Goal: Task Accomplishment & Management: Use online tool/utility

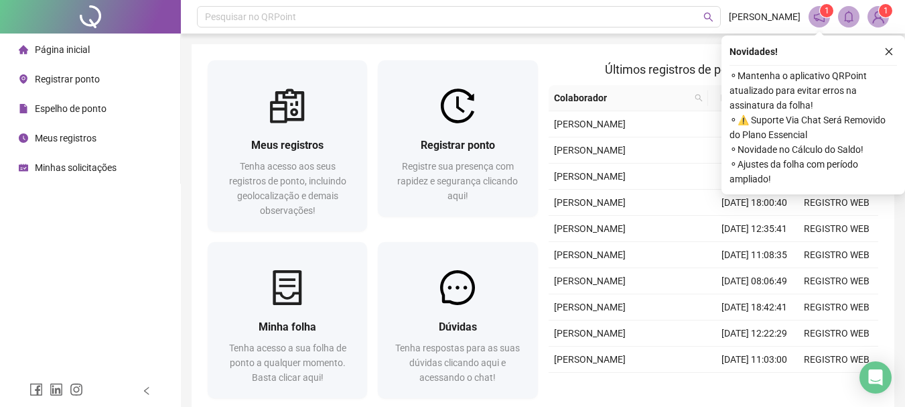
click at [494, 188] on div "Registre sua presença com rapidez e segurança clicando aqui!" at bounding box center [457, 181] width 127 height 44
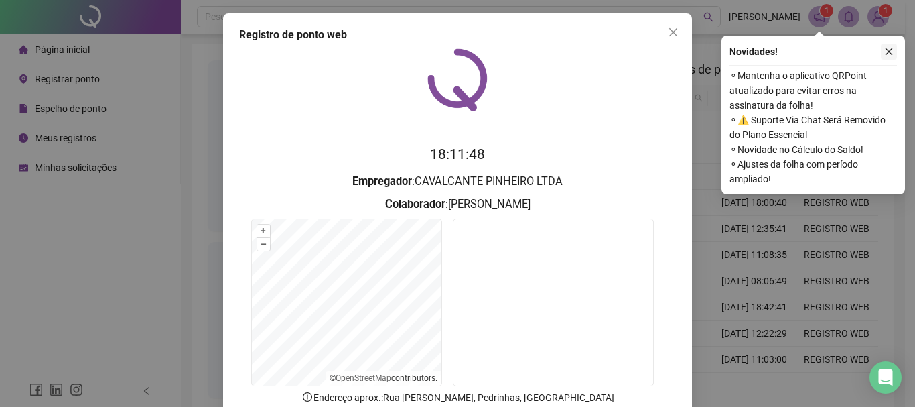
click at [891, 47] on icon "close" at bounding box center [888, 51] width 9 height 9
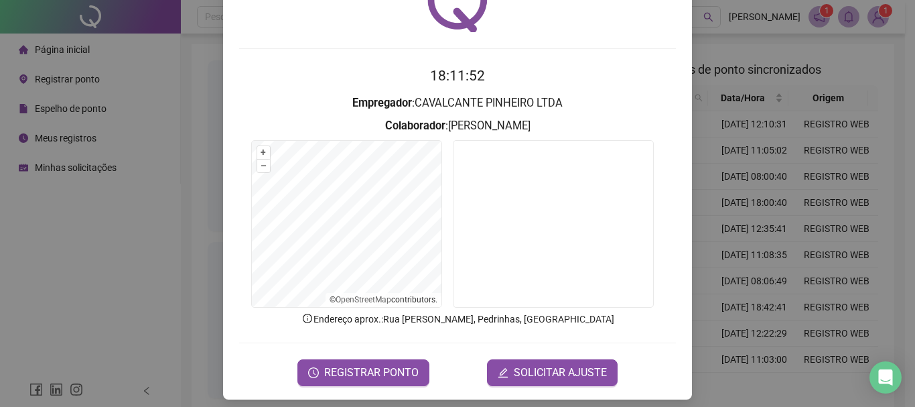
scroll to position [87, 0]
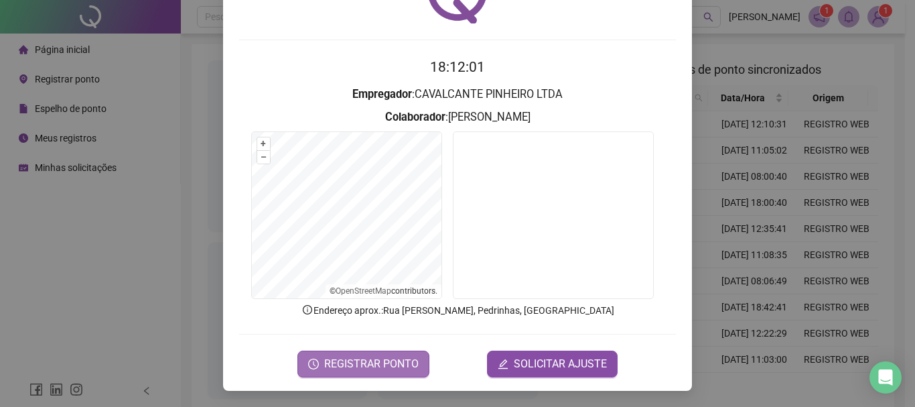
click at [380, 372] on button "REGISTRAR PONTO" at bounding box center [363, 363] width 132 height 27
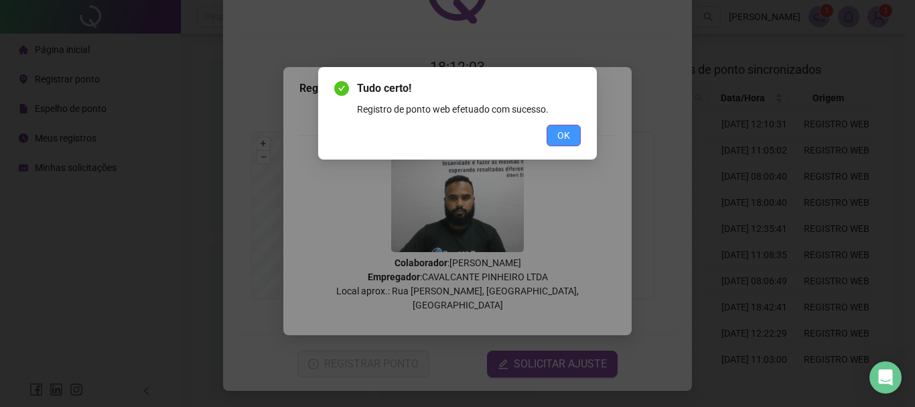
click at [572, 141] on button "OK" at bounding box center [563, 135] width 34 height 21
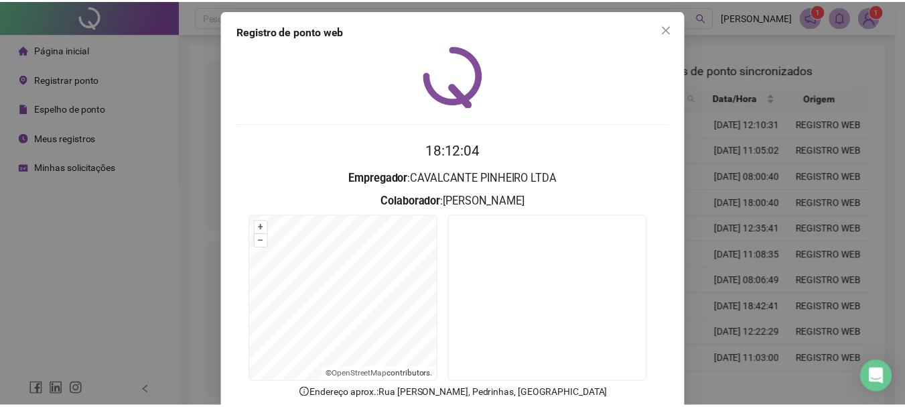
scroll to position [0, 0]
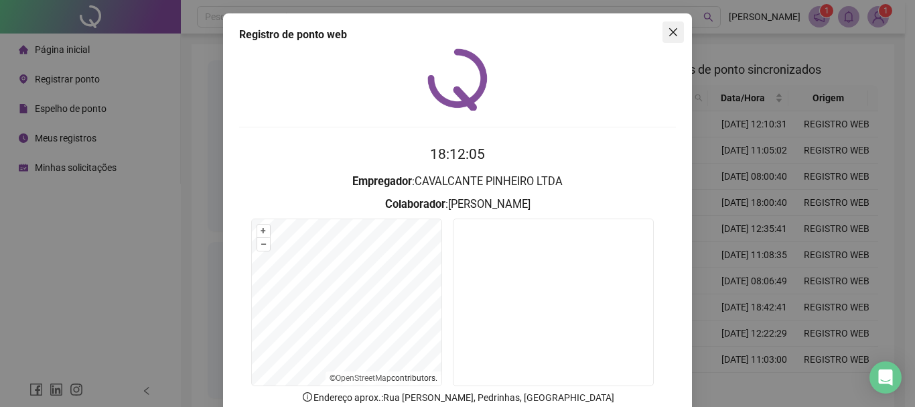
click at [670, 32] on icon "close" at bounding box center [673, 32] width 11 height 11
